Goal: Task Accomplishment & Management: Manage account settings

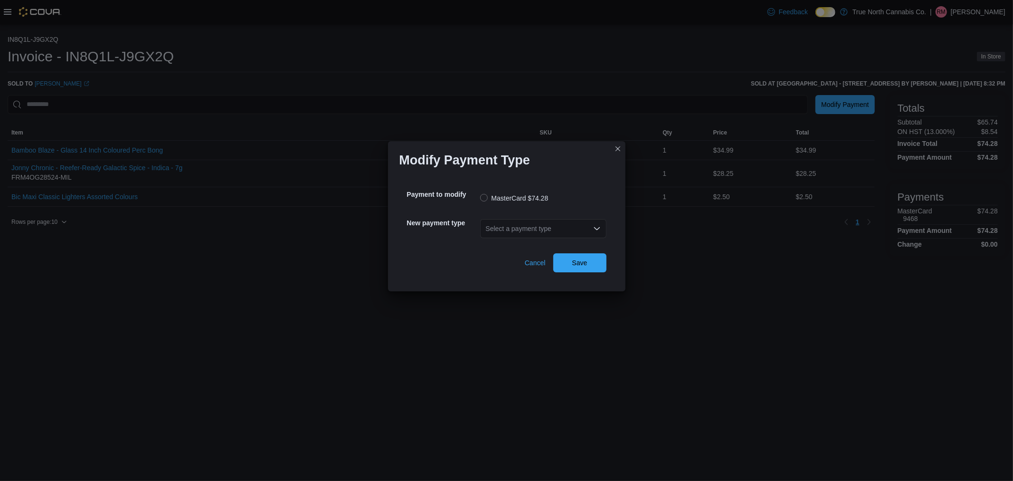
click at [548, 229] on div "Select a payment type" at bounding box center [543, 228] width 126 height 19
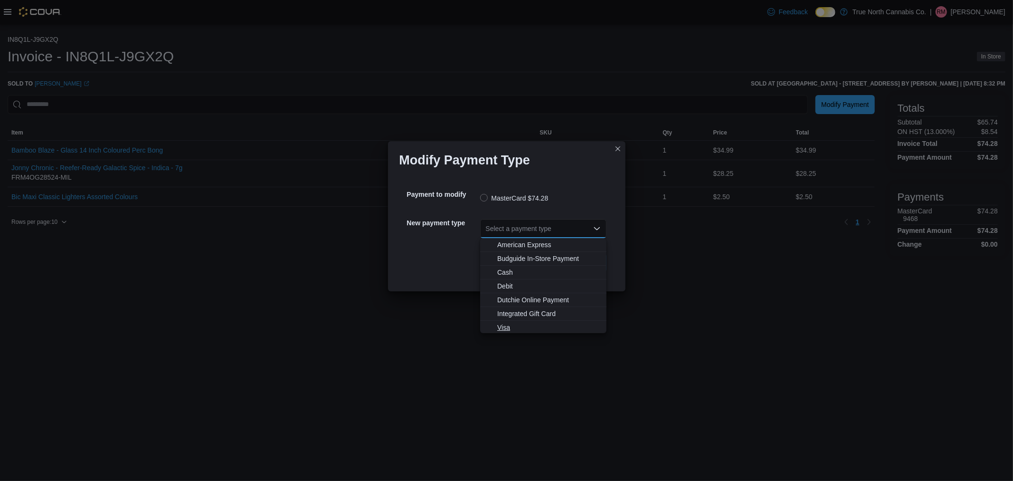
click at [507, 329] on span "Visa" at bounding box center [549, 328] width 104 height 10
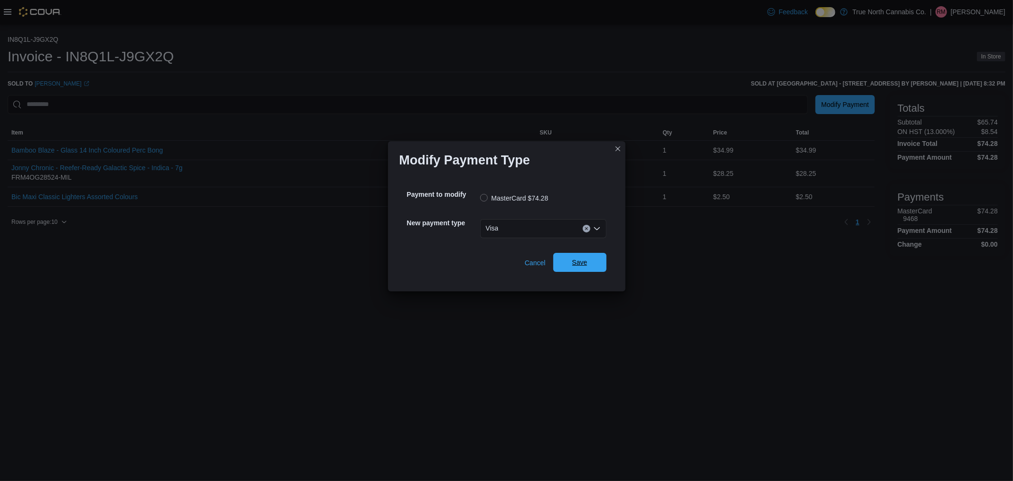
click at [599, 271] on span "Save" at bounding box center [580, 262] width 42 height 19
click at [509, 227] on div "Select a payment type" at bounding box center [543, 228] width 126 height 19
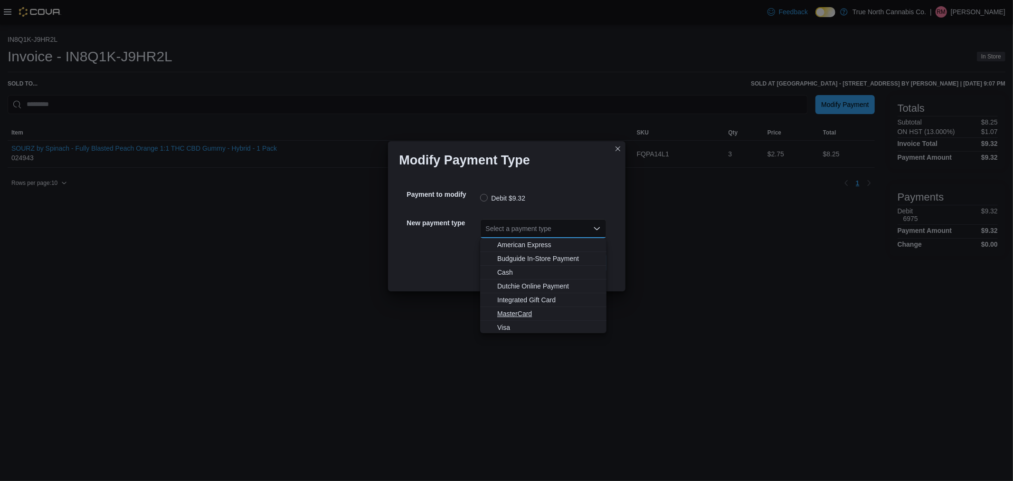
click at [519, 309] on span "MasterCard" at bounding box center [549, 314] width 104 height 10
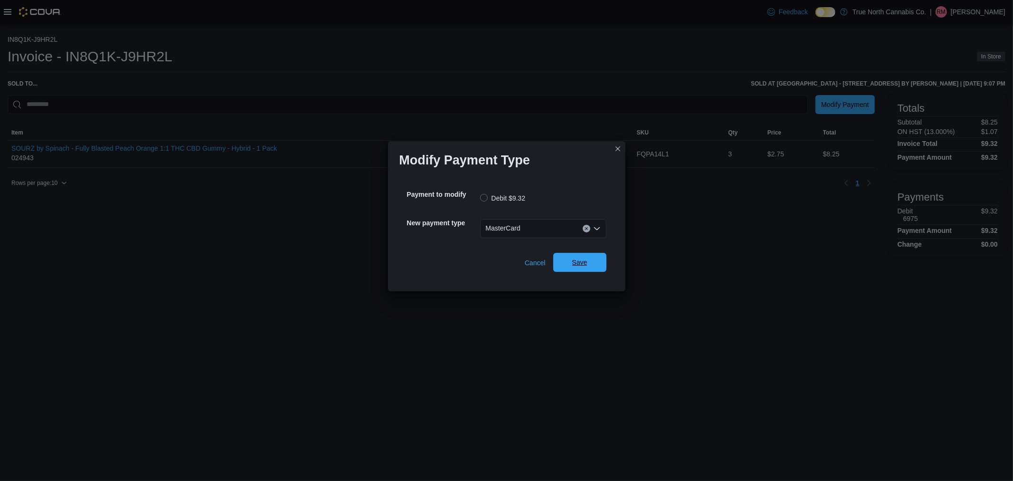
click at [572, 269] on span "Save" at bounding box center [580, 262] width 42 height 19
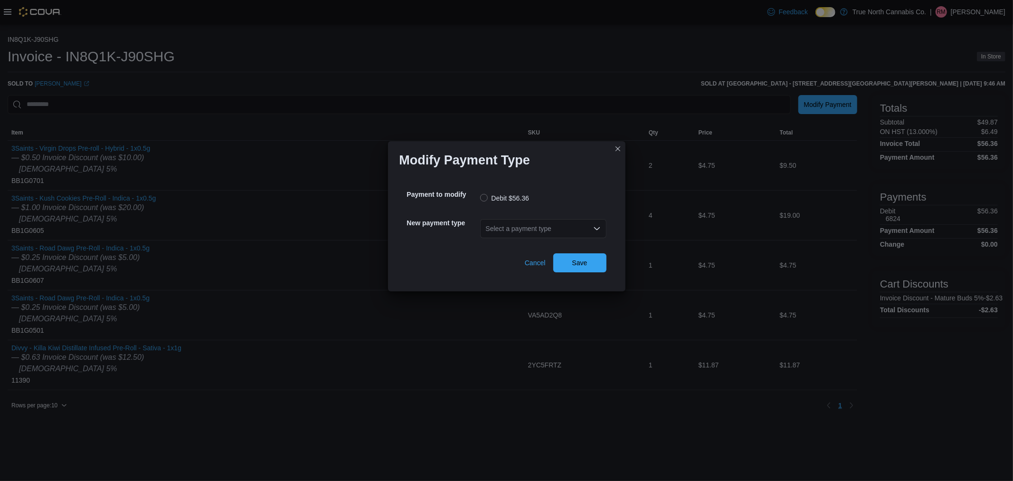
click at [553, 226] on div "Select a payment type" at bounding box center [543, 228] width 126 height 19
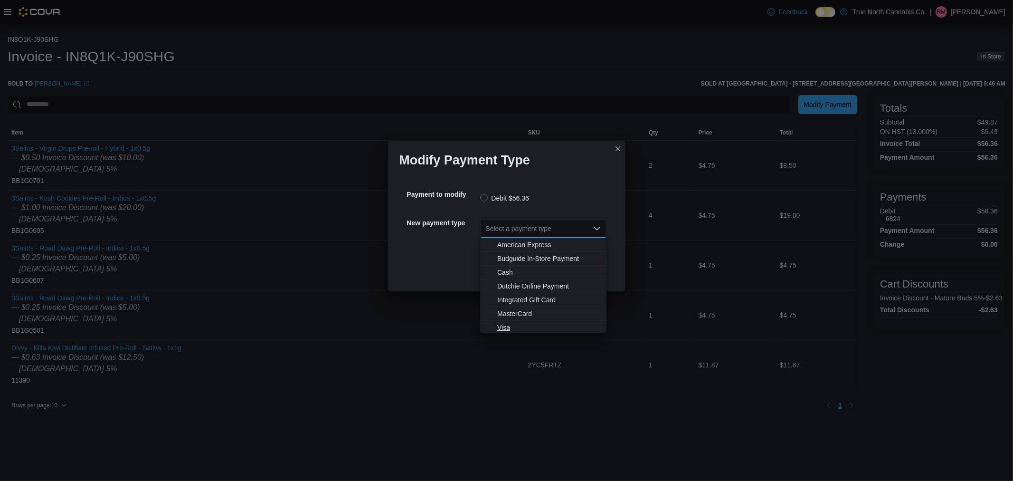
click at [533, 324] on span "Visa" at bounding box center [549, 328] width 104 height 10
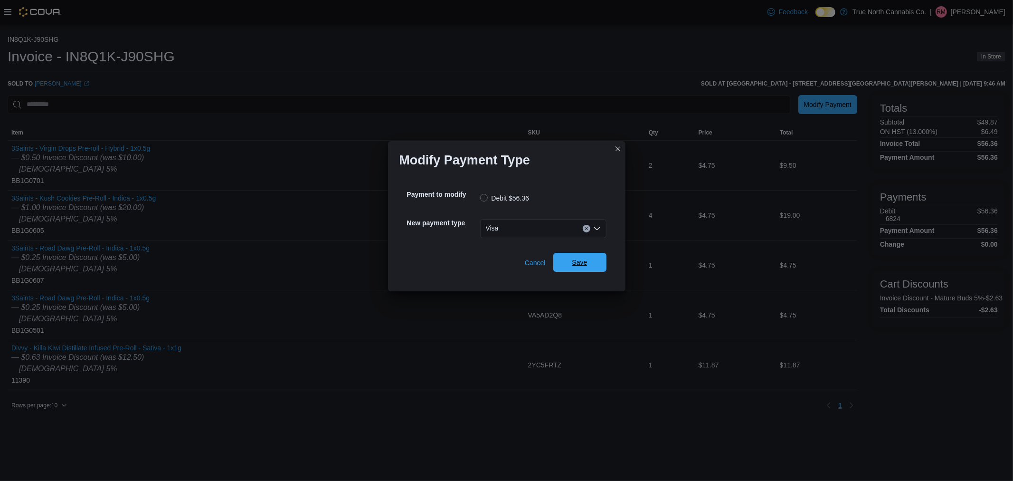
click at [573, 265] on span "Save" at bounding box center [580, 263] width 15 height 10
